Goal: Task Accomplishment & Management: Complete application form

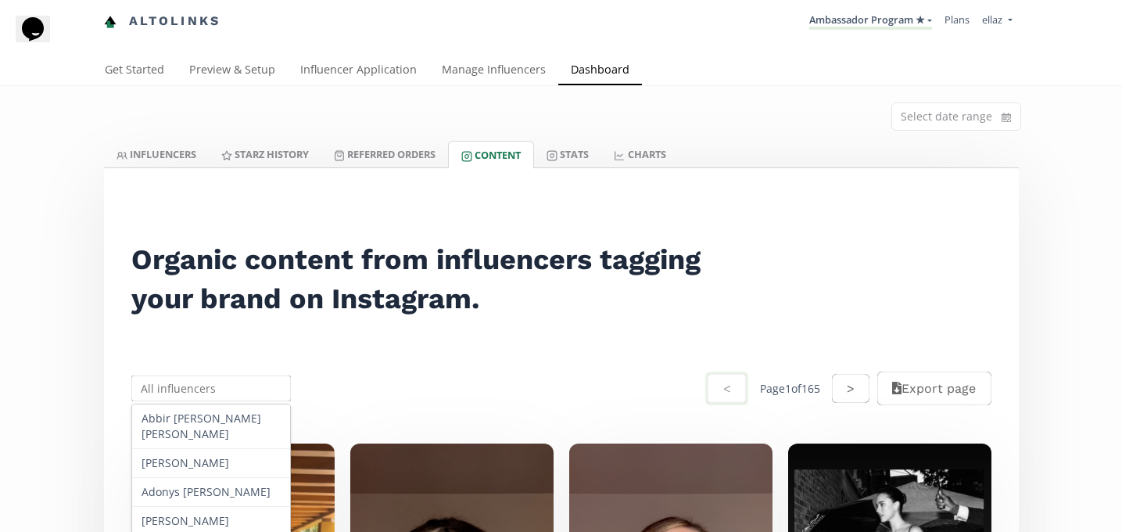
click at [200, 394] on input "text" at bounding box center [211, 388] width 165 height 31
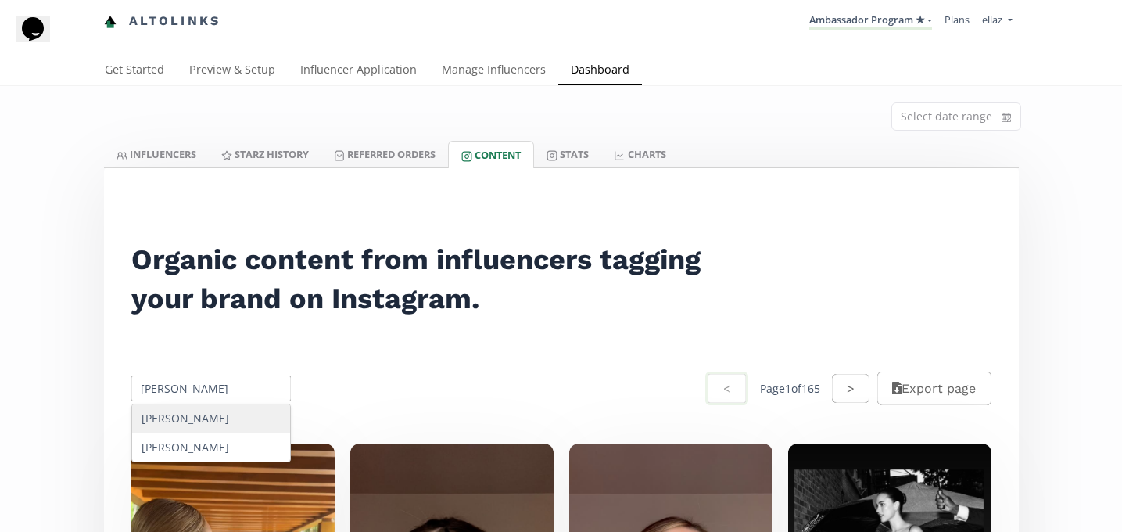
click at [230, 417] on div "Regina Sifuentes" at bounding box center [211, 418] width 159 height 29
type input "Regina Sifuentes"
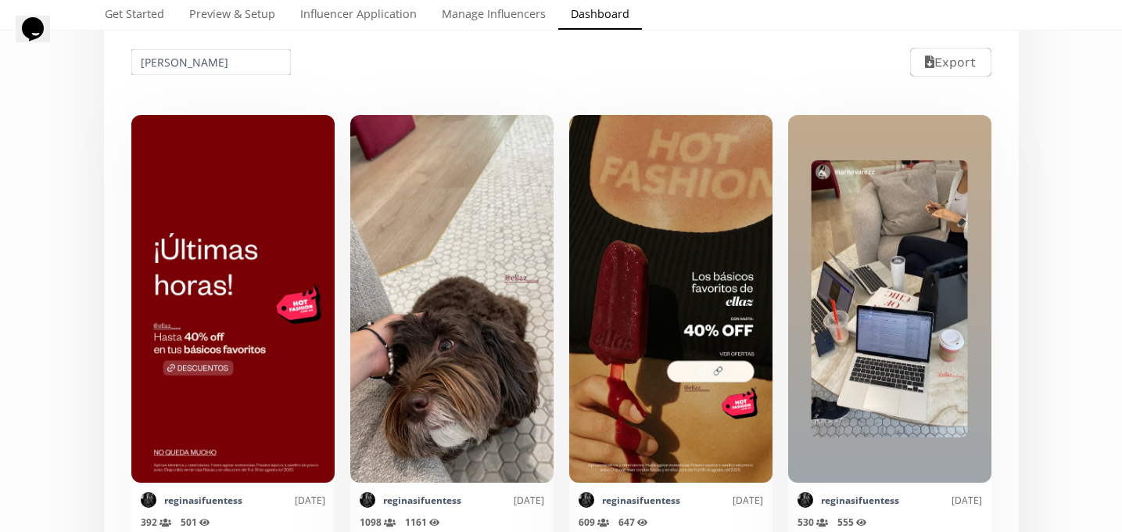
scroll to position [379, 0]
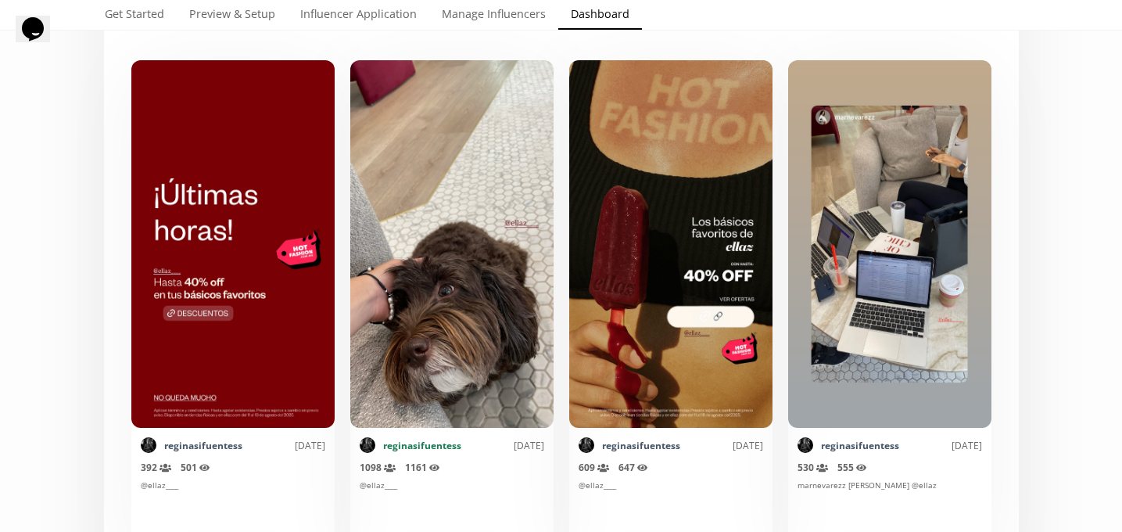
click at [418, 446] on link "reginasifuentess" at bounding box center [422, 445] width 78 height 13
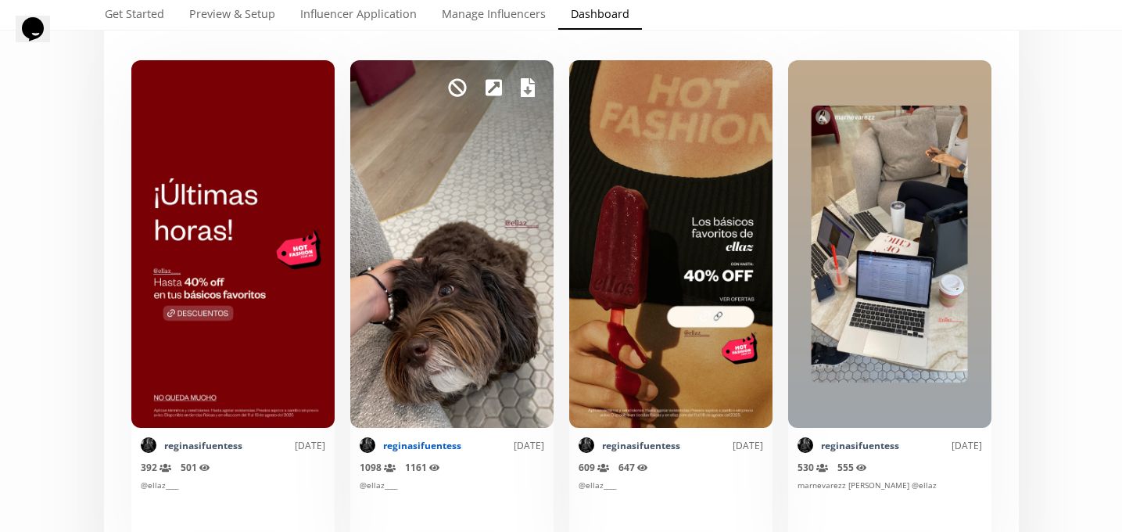
scroll to position [0, 0]
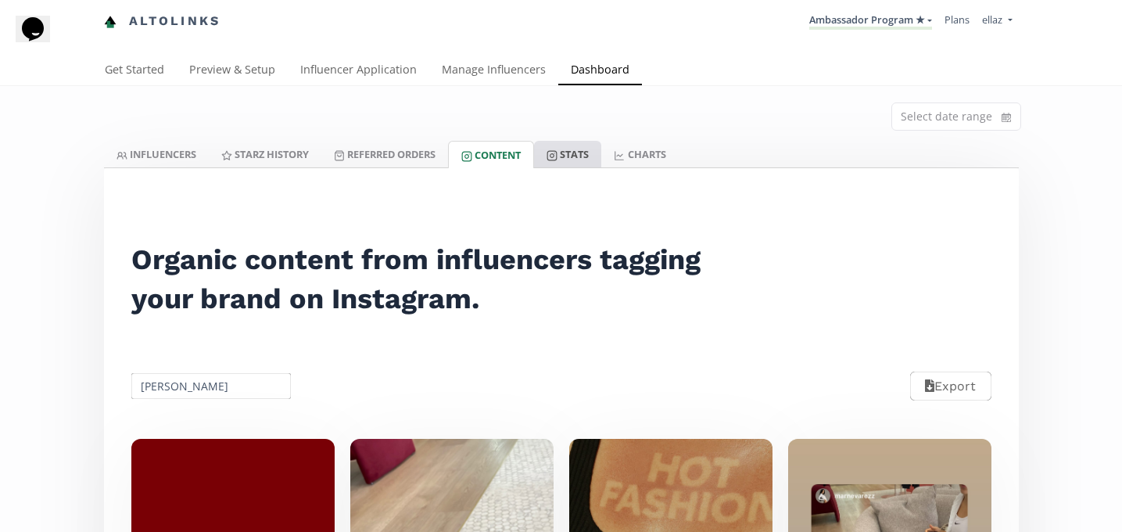
click at [566, 162] on link "Stats" at bounding box center [567, 154] width 67 height 27
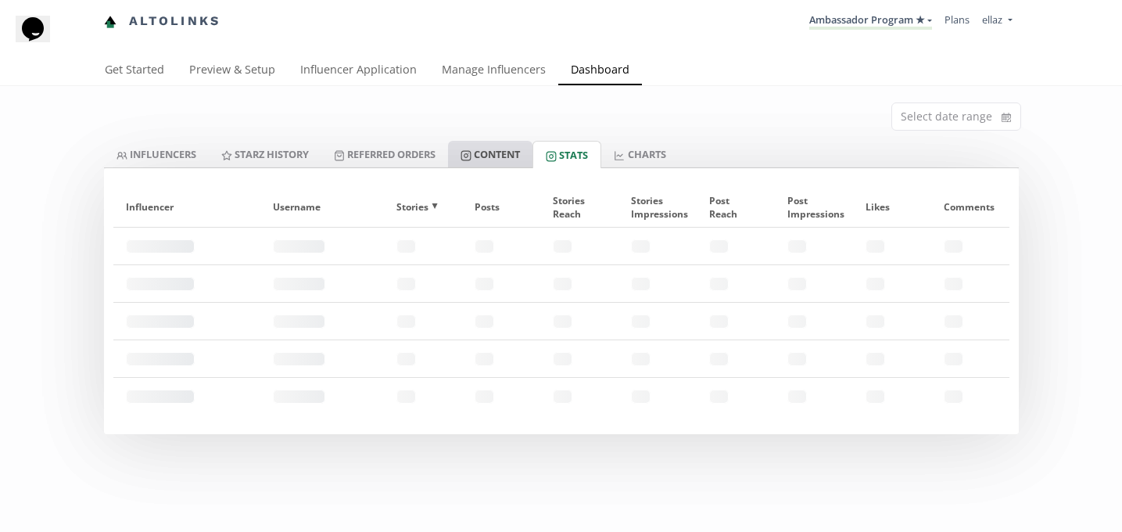
click at [508, 152] on link "Content" at bounding box center [490, 154] width 84 height 27
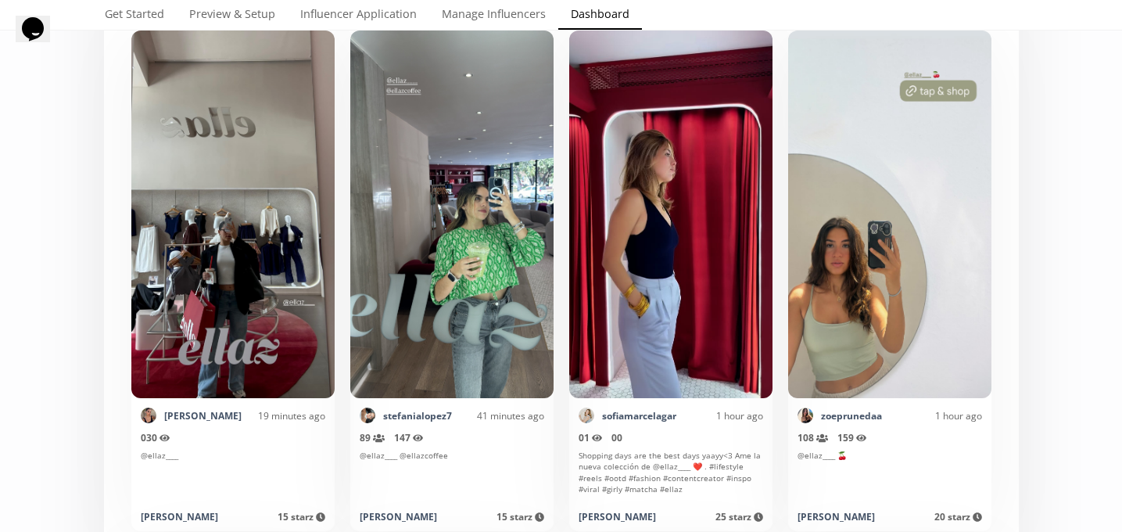
scroll to position [417, 0]
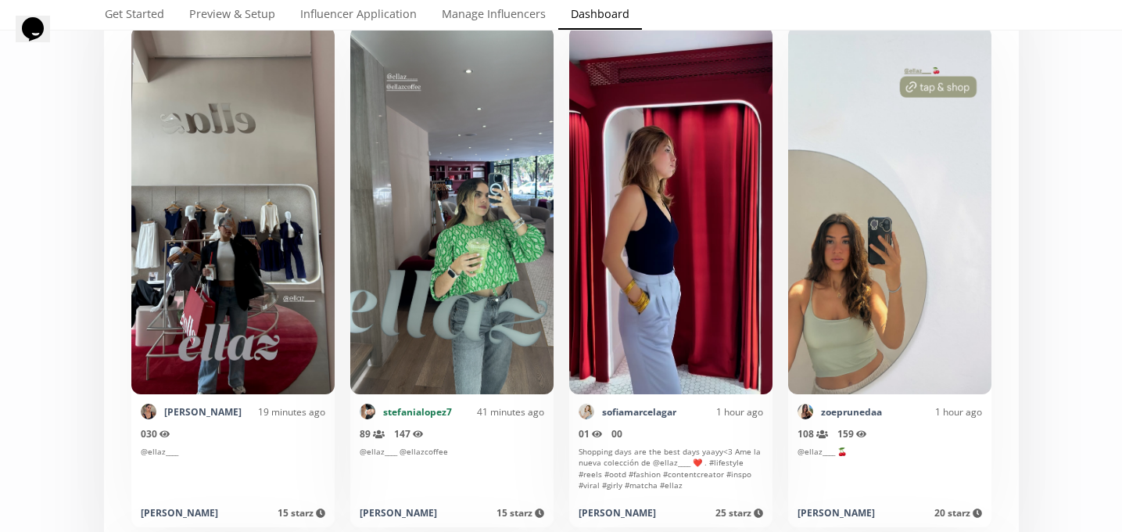
click at [431, 406] on link "stefanialopez7" at bounding box center [417, 411] width 69 height 13
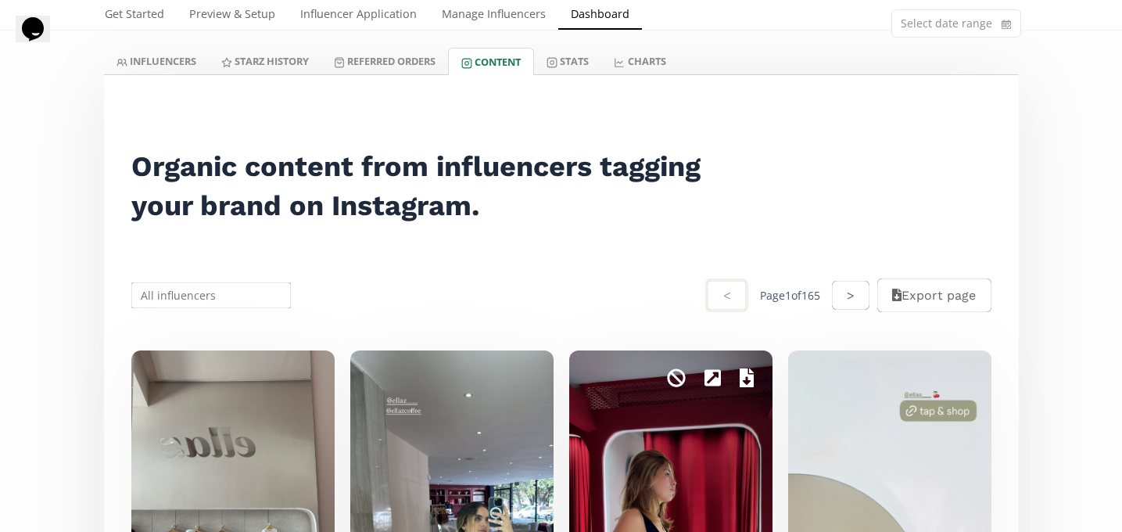
scroll to position [0, 0]
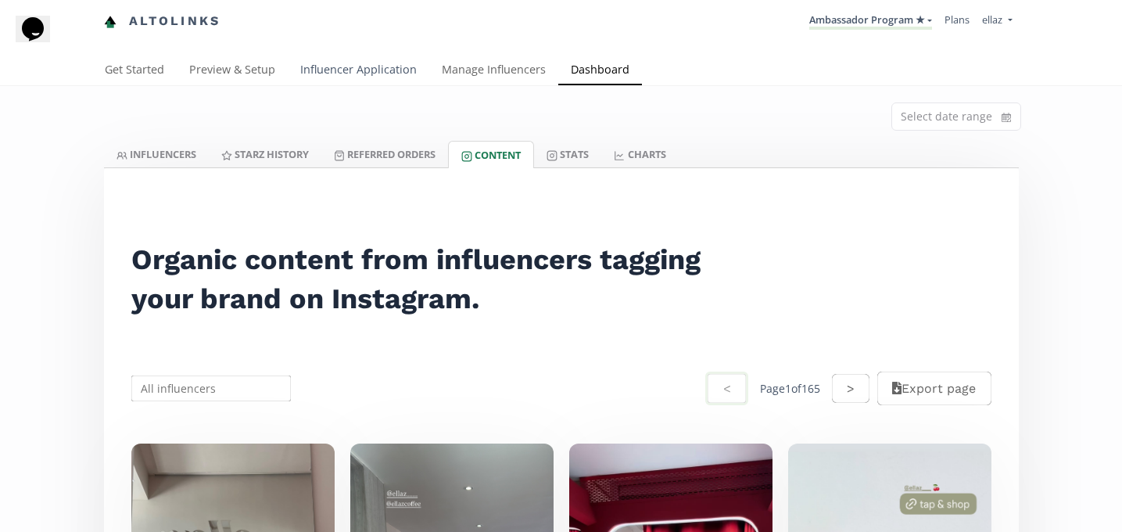
click at [348, 78] on link "Influencer Application" at bounding box center [359, 71] width 142 height 31
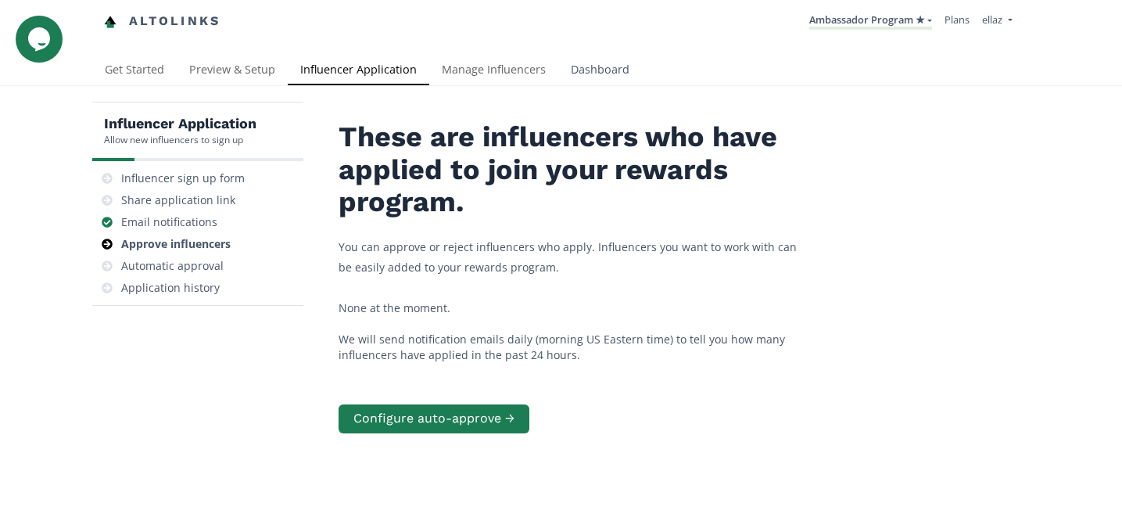
click at [579, 63] on link "Dashboard" at bounding box center [600, 71] width 84 height 31
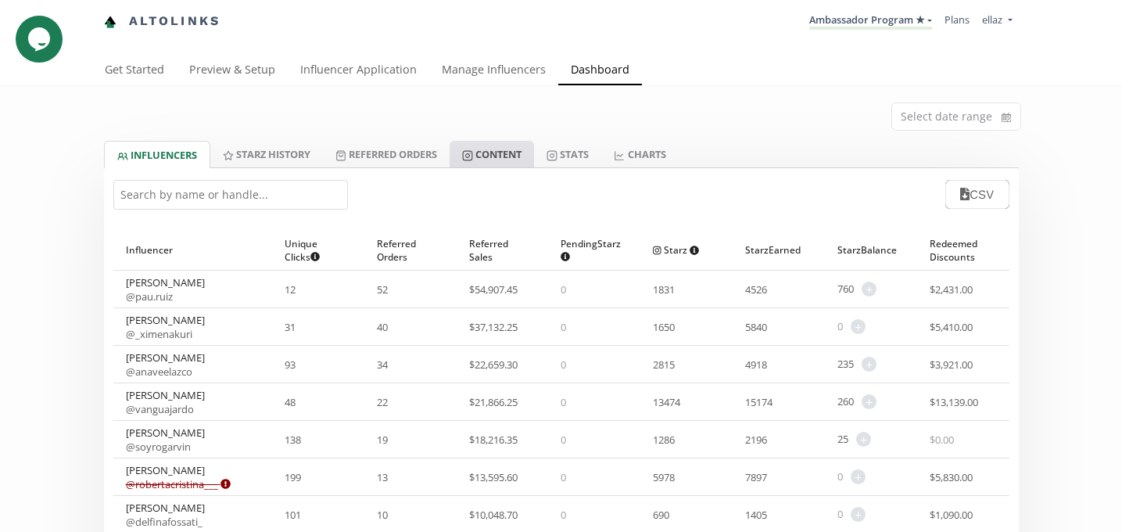
click at [494, 167] on link "Content" at bounding box center [492, 154] width 84 height 27
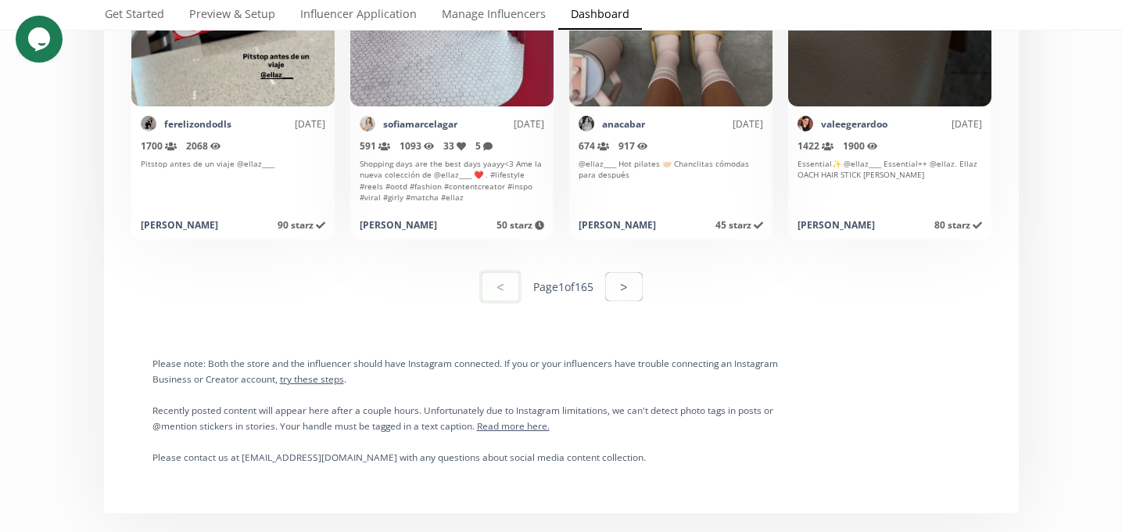
scroll to position [7814, 0]
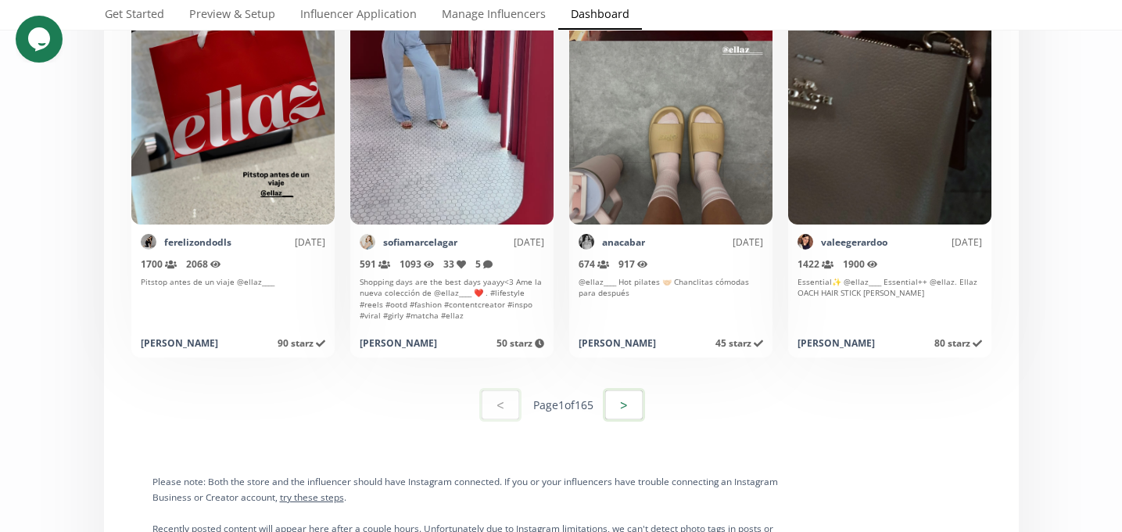
click at [608, 405] on button ">" at bounding box center [624, 405] width 42 height 34
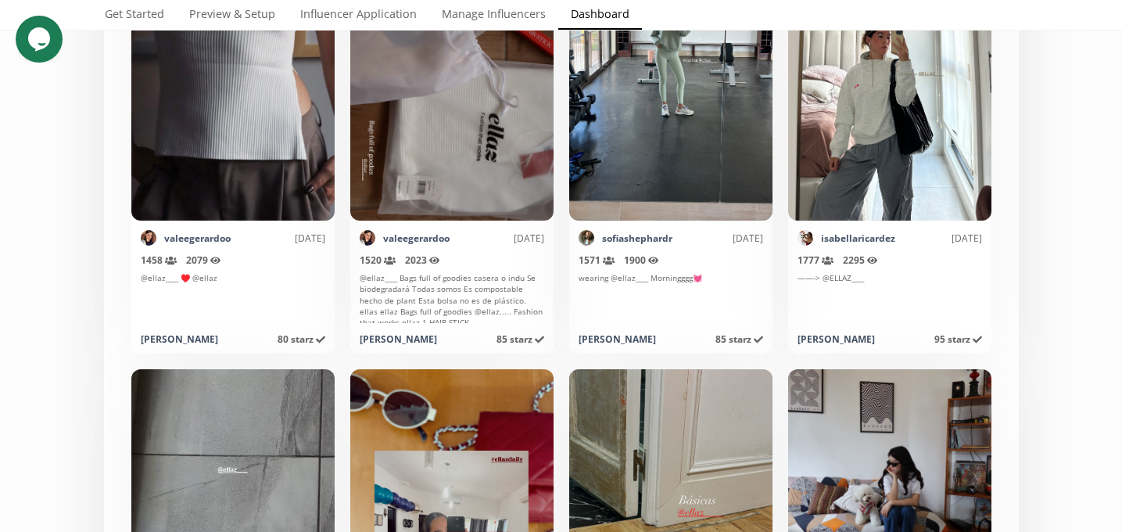
scroll to position [0, 0]
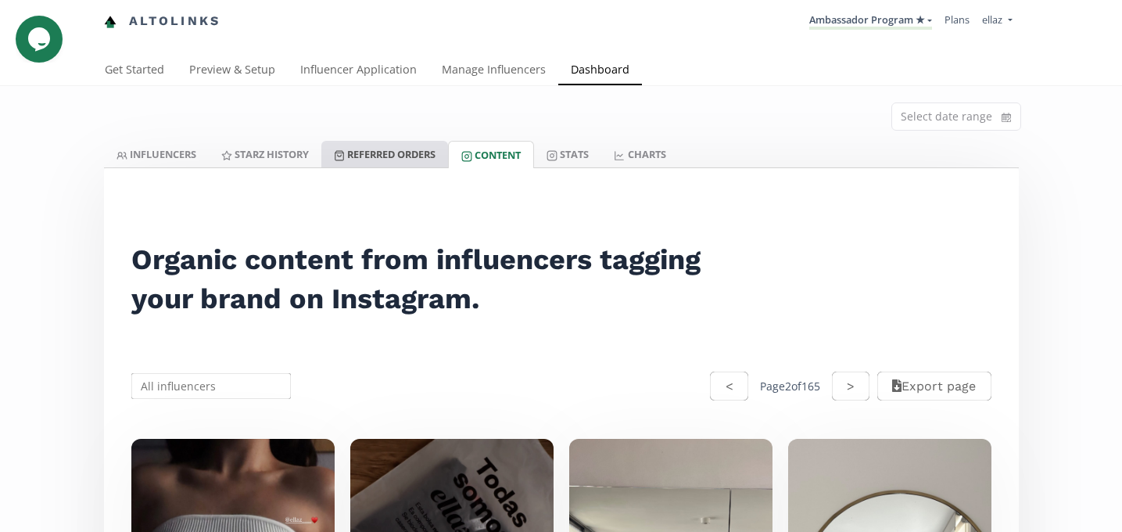
click at [402, 156] on link "Referred Orders" at bounding box center [384, 154] width 127 height 27
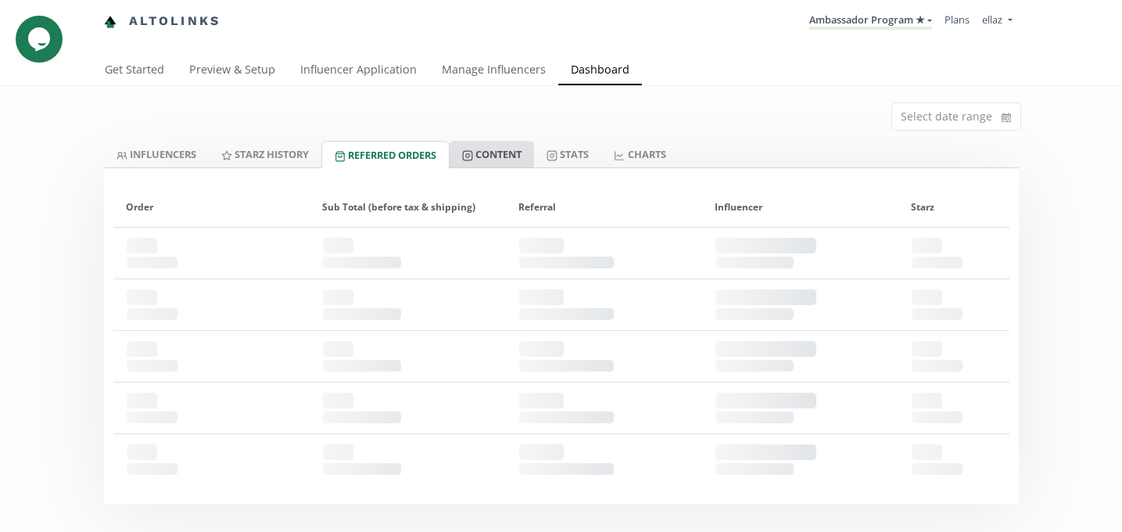
click at [519, 156] on link "Content" at bounding box center [492, 154] width 84 height 27
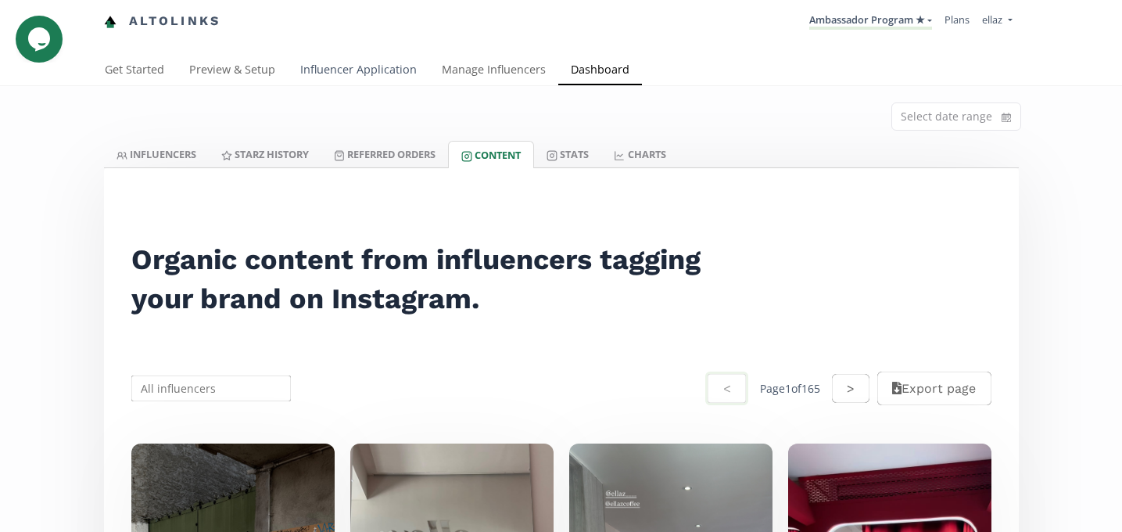
click at [339, 84] on link "Influencer Application" at bounding box center [359, 71] width 142 height 31
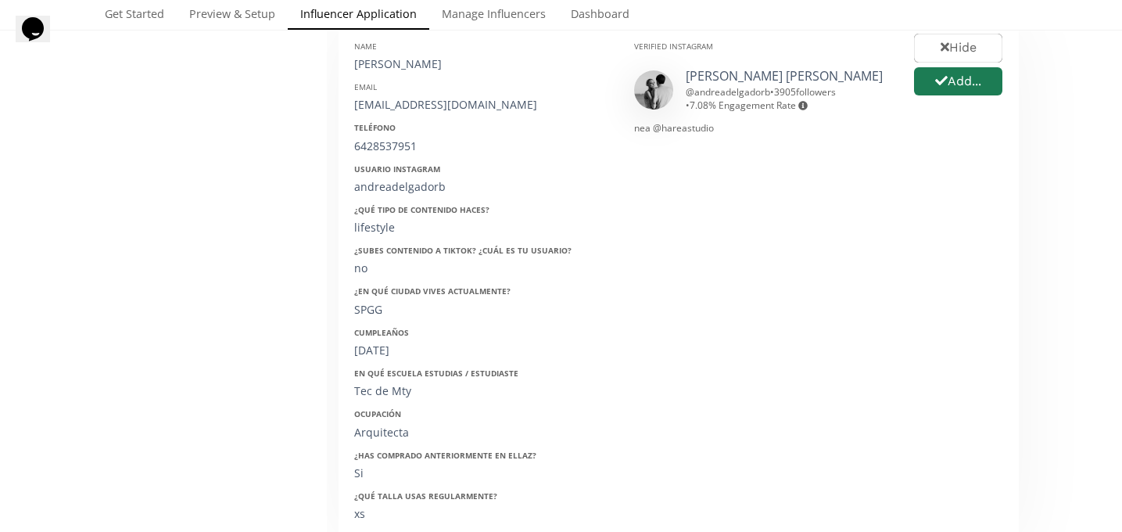
scroll to position [163, 0]
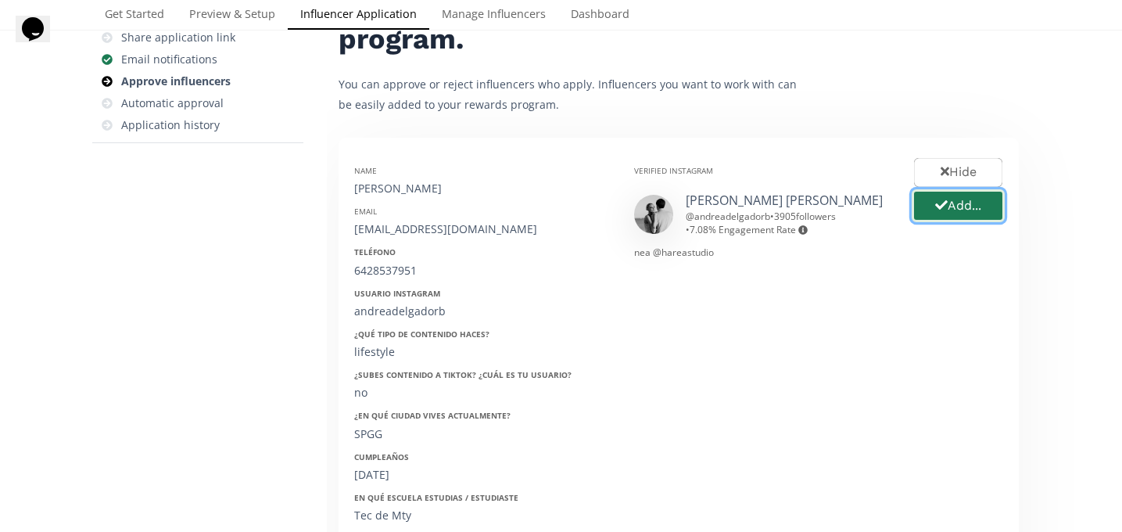
click at [947, 210] on button "Add..." at bounding box center [958, 206] width 93 height 34
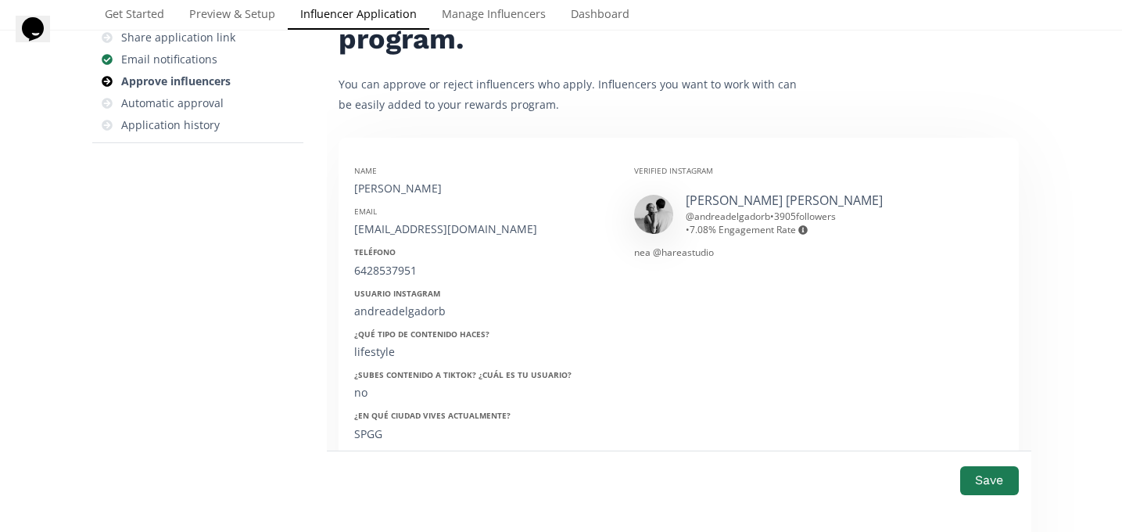
click at [397, 184] on div "Andrea Delgado" at bounding box center [482, 189] width 257 height 16
copy div "Andrea Delgado"
click at [414, 233] on div "[EMAIL_ADDRESS][DOMAIN_NAME]" at bounding box center [482, 229] width 257 height 16
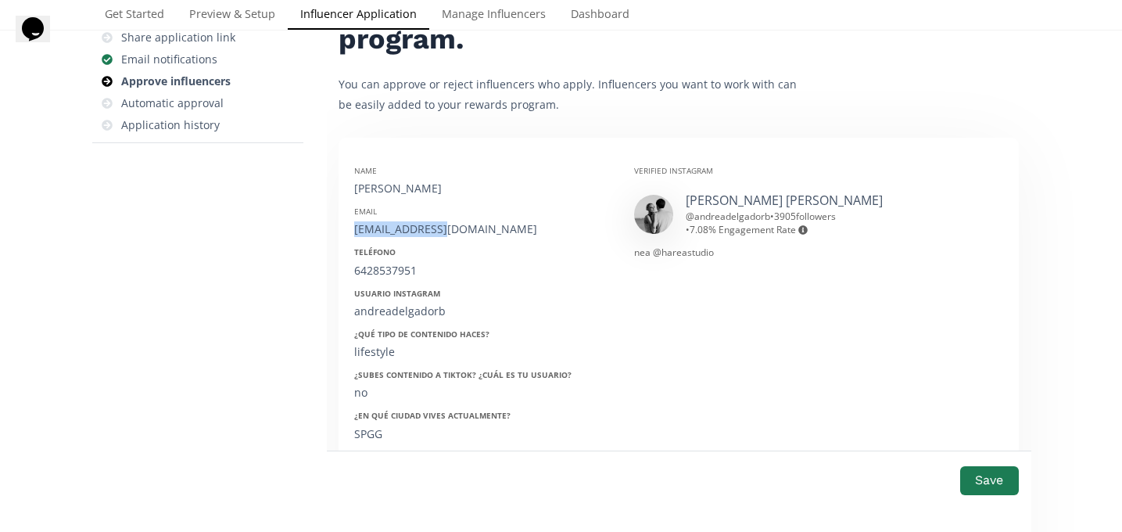
click at [414, 233] on div "[EMAIL_ADDRESS][DOMAIN_NAME]" at bounding box center [482, 229] width 257 height 16
copy div "[EMAIL_ADDRESS][DOMAIN_NAME]"
click at [373, 266] on div "6428537951" at bounding box center [482, 271] width 257 height 16
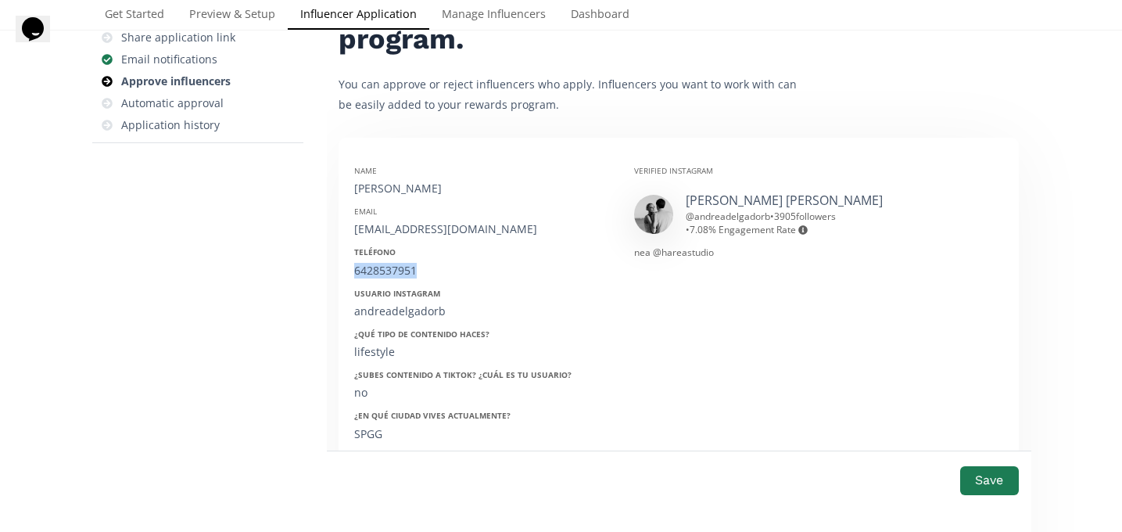
copy div "6428537951"
click at [392, 315] on div "andreadelgadorb" at bounding box center [482, 311] width 257 height 16
copy div "andreadelgadorb"
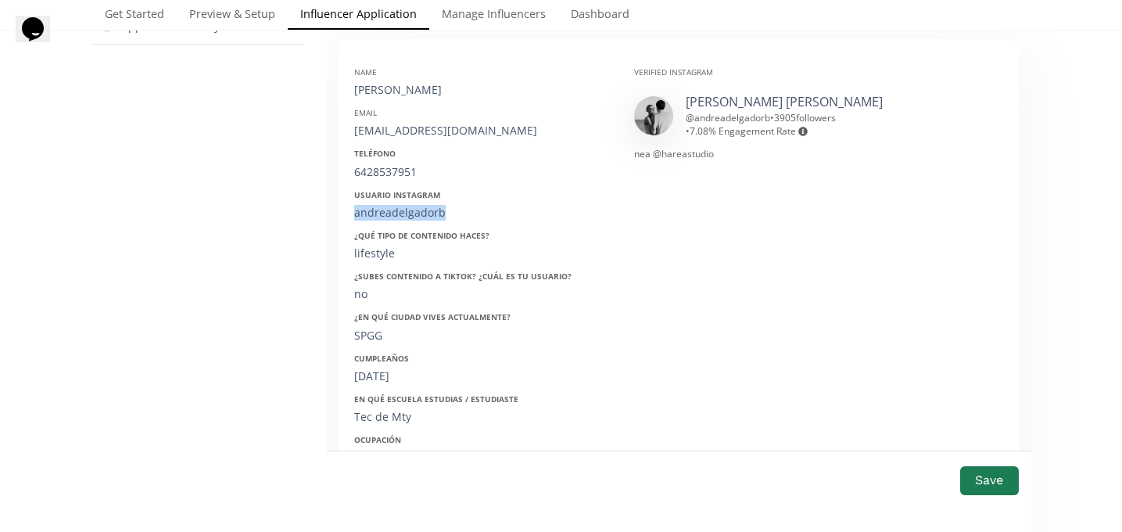
scroll to position [264, 0]
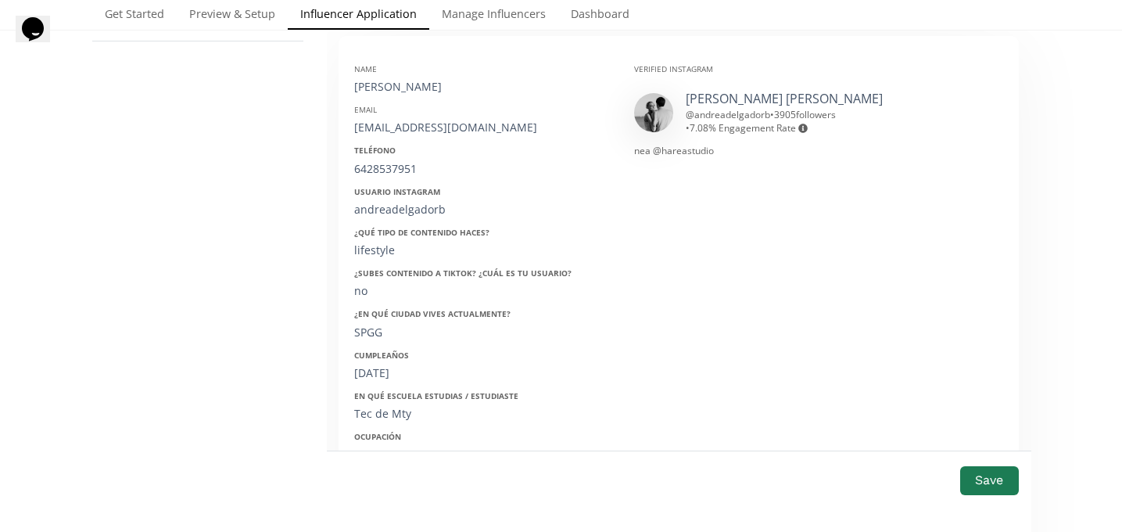
click at [383, 370] on div "24/05/1998" at bounding box center [482, 373] width 257 height 16
copy div "/"
click at [383, 370] on div "24/05/1998" at bounding box center [482, 373] width 257 height 16
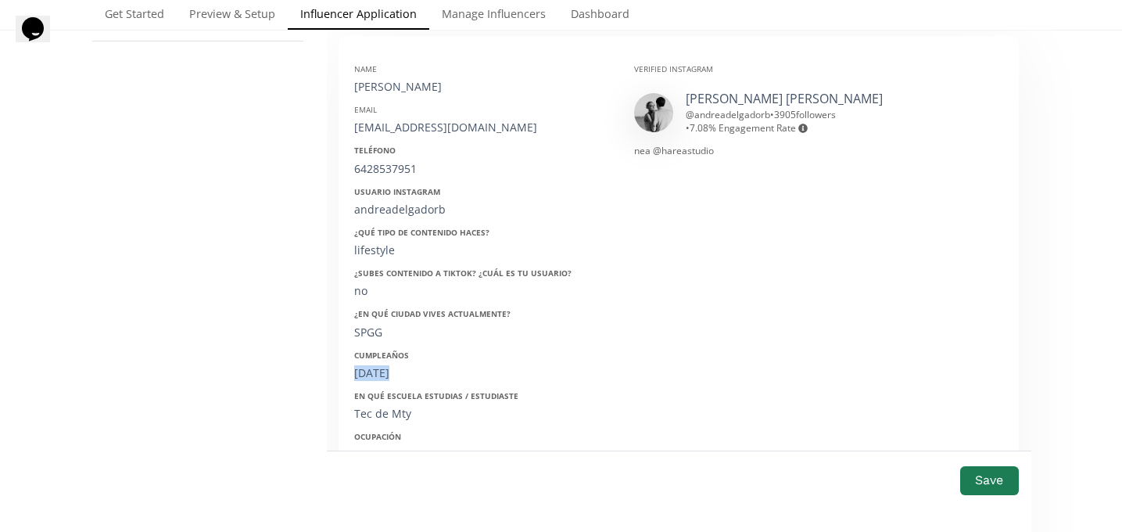
copy div "24/05/1998"
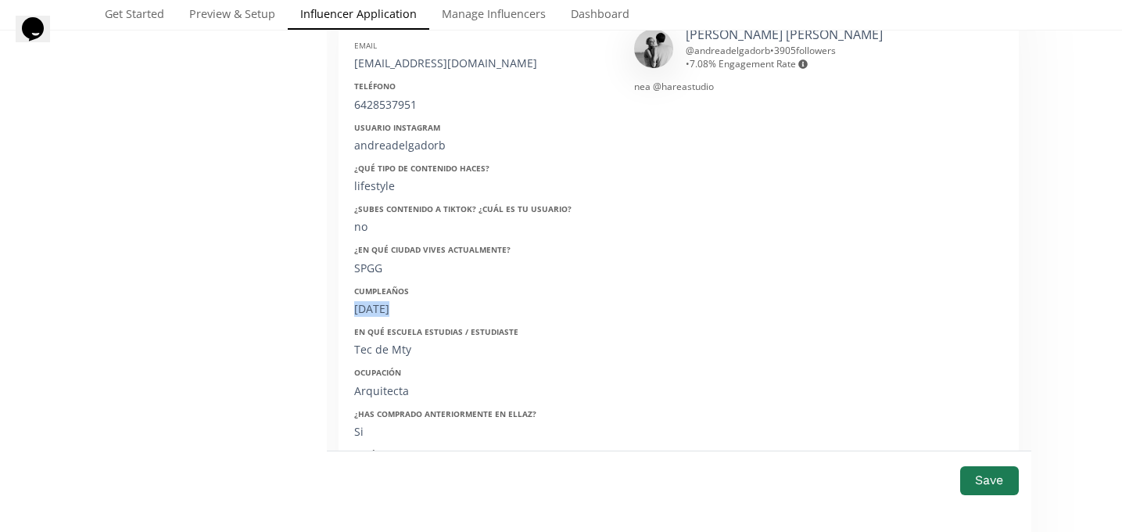
scroll to position [336, 0]
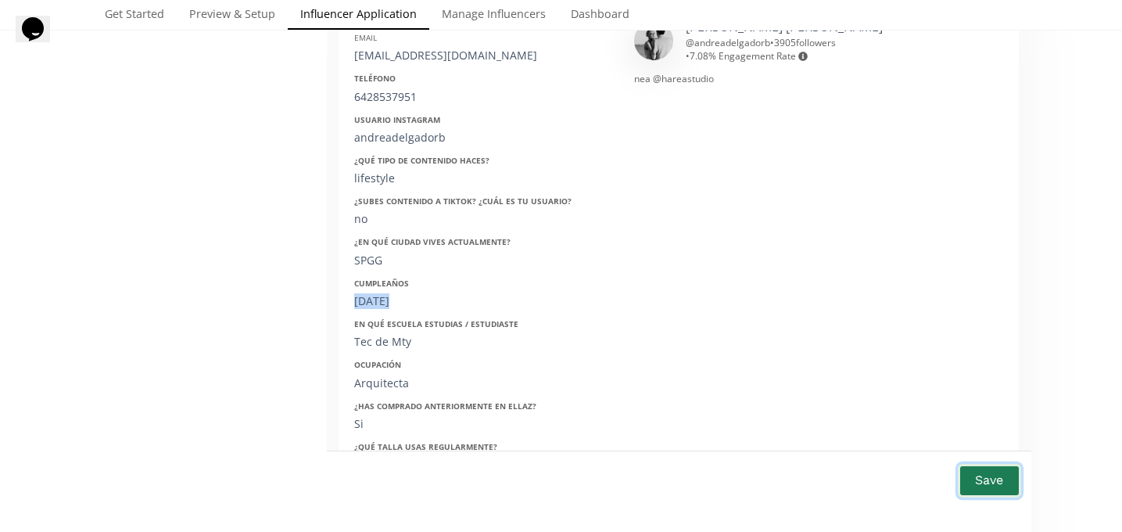
click at [981, 481] on button "Save" at bounding box center [989, 481] width 63 height 34
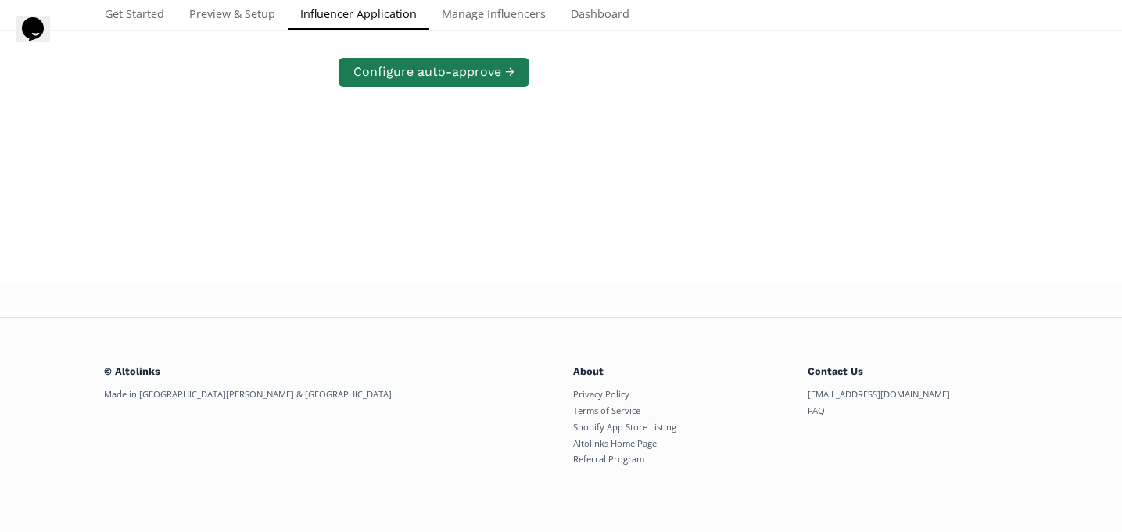
scroll to position [0, 0]
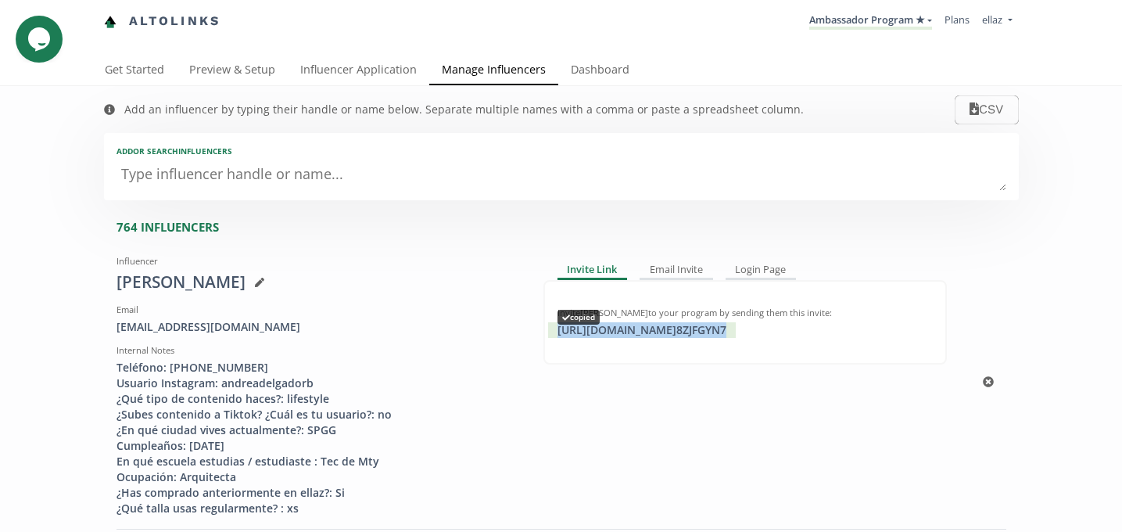
click at [644, 330] on div "[URL][DOMAIN_NAME] 8ZJFGYN7 copied" at bounding box center [642, 330] width 188 height 16
